Goal: Information Seeking & Learning: Find contact information

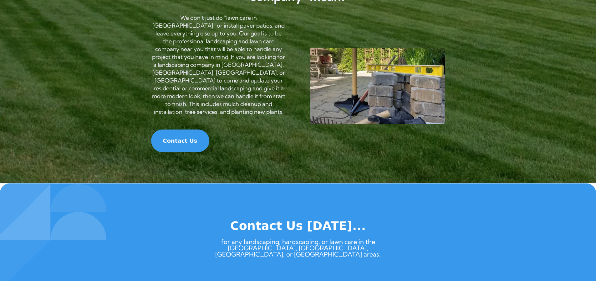
scroll to position [689, 0]
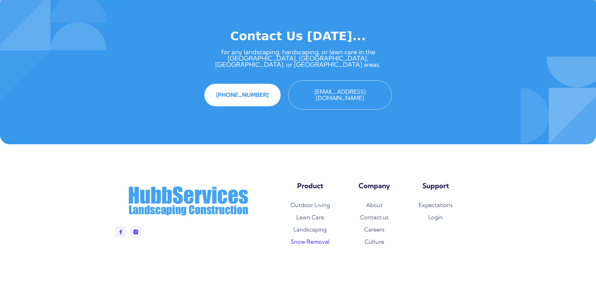
click at [307, 238] on link "Snow Removal" at bounding box center [310, 241] width 39 height 6
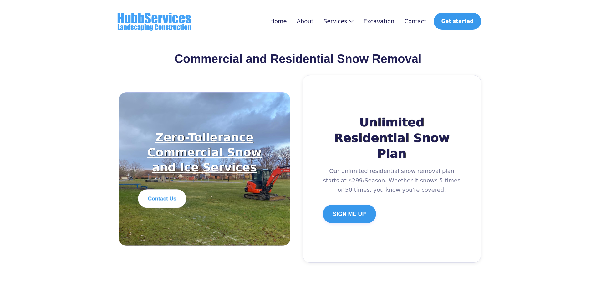
click at [190, 135] on h2 "Zero-Tollerance Commercial Snow and Ice Services" at bounding box center [204, 152] width 133 height 45
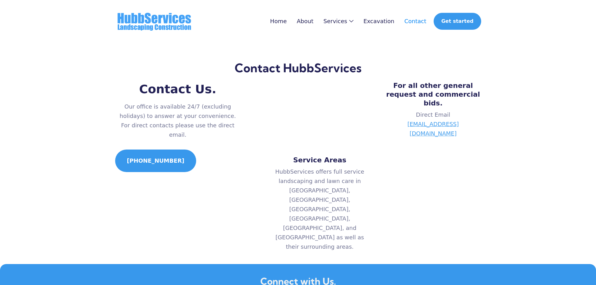
click at [438, 120] on link "[EMAIL_ADDRESS][DOMAIN_NAME]" at bounding box center [433, 129] width 96 height 19
click at [437, 120] on link "[EMAIL_ADDRESS][DOMAIN_NAME]" at bounding box center [433, 129] width 96 height 19
drag, startPoint x: 471, startPoint y: 116, endPoint x: 396, endPoint y: 119, distance: 74.6
click at [397, 120] on p "Direct Email [EMAIL_ADDRESS][DOMAIN_NAME]" at bounding box center [433, 124] width 96 height 28
copy link "[EMAIL_ADDRESS][DOMAIN_NAME]"
